Goal: Check status: Check status

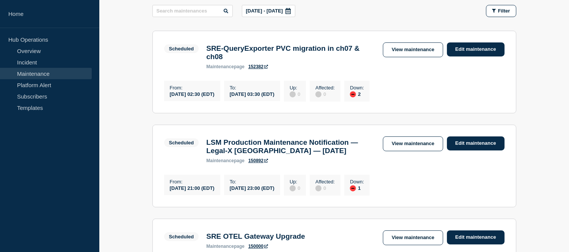
scroll to position [84, 0]
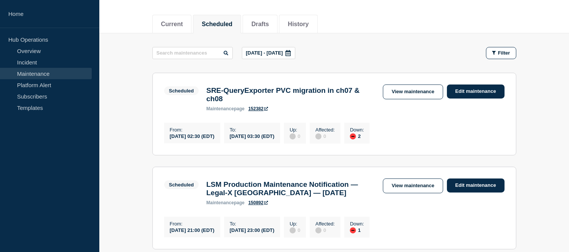
click at [28, 73] on link "Maintenance" at bounding box center [46, 73] width 92 height 11
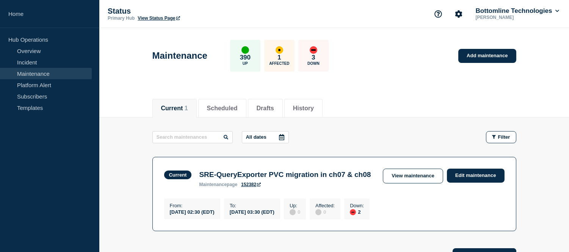
click at [41, 70] on link "Maintenance" at bounding box center [46, 73] width 92 height 11
click at [214, 110] on button "Scheduled" at bounding box center [222, 108] width 31 height 7
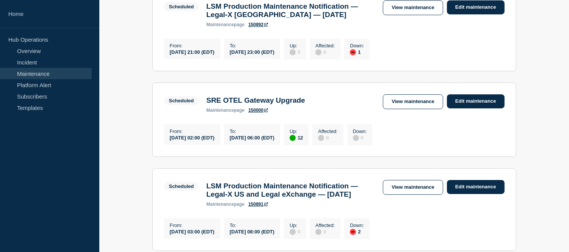
scroll to position [210, 0]
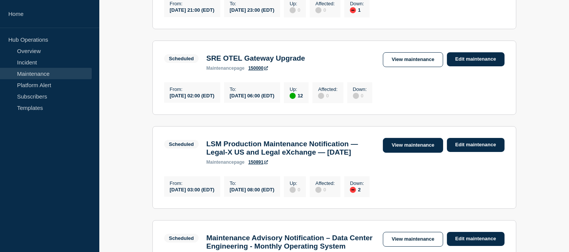
click at [396, 153] on link "View maintenance" at bounding box center [413, 145] width 60 height 15
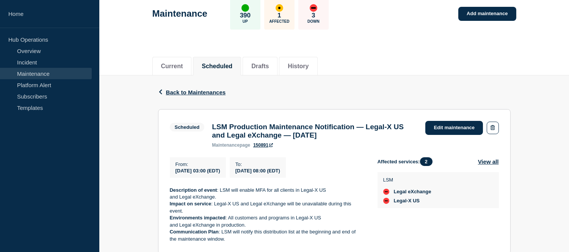
scroll to position [126, 0]
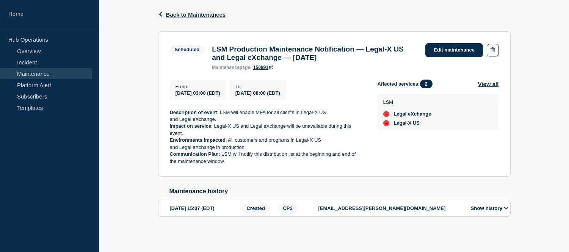
click at [491, 212] on div "Show history" at bounding box center [488, 208] width 46 height 9
click at [485, 205] on button "Show history" at bounding box center [489, 208] width 42 height 6
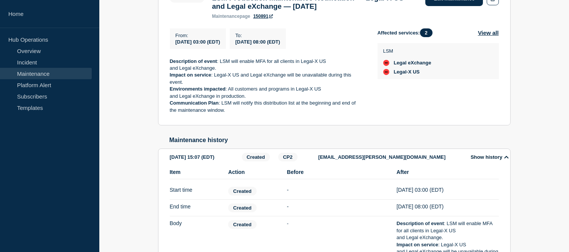
scroll to position [86, 0]
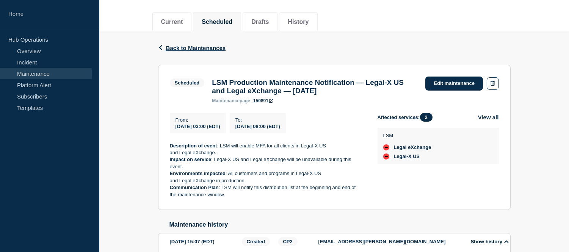
click at [202, 51] on div "Back Back to Maintenances" at bounding box center [334, 48] width 352 height 34
